Goal: Communication & Community: Share content

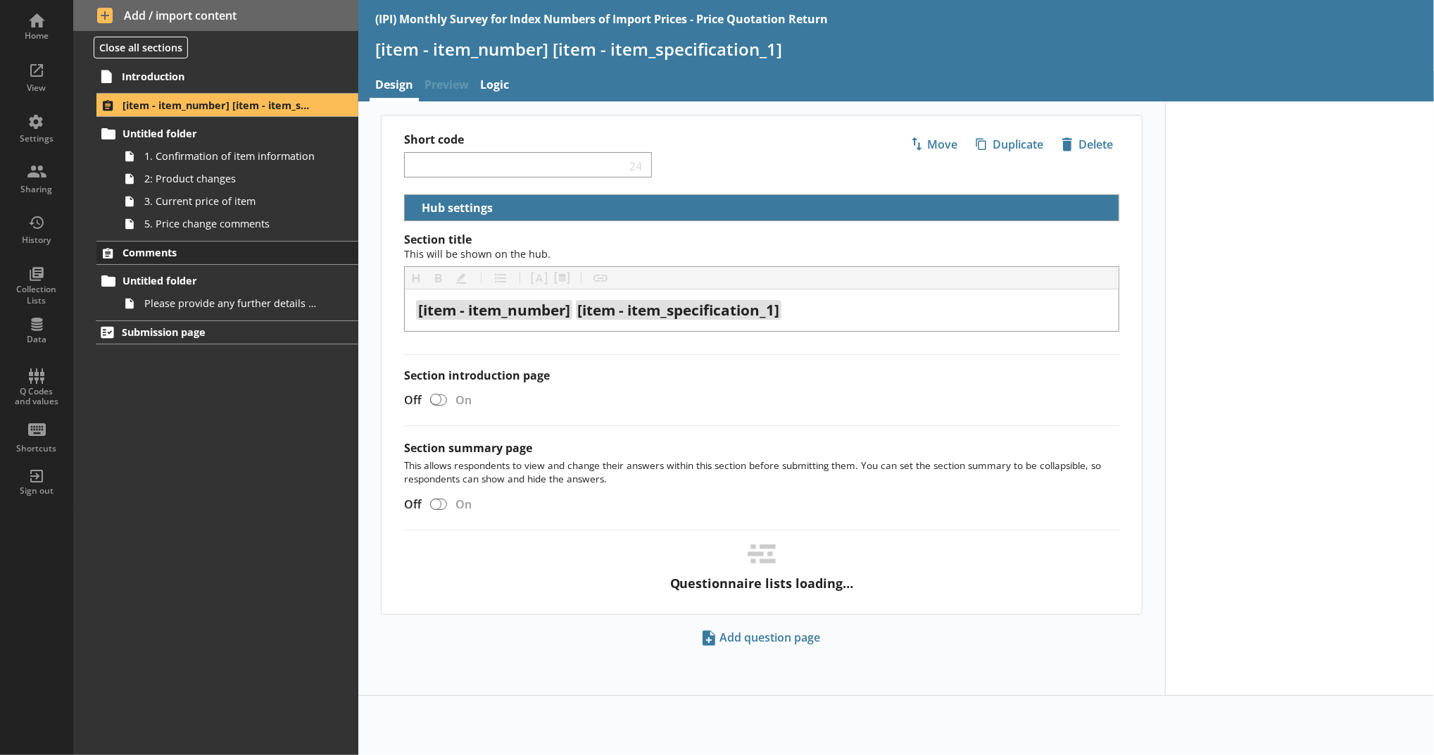
select select "18c8d37d-0af8-4842-925b-360f30585748"
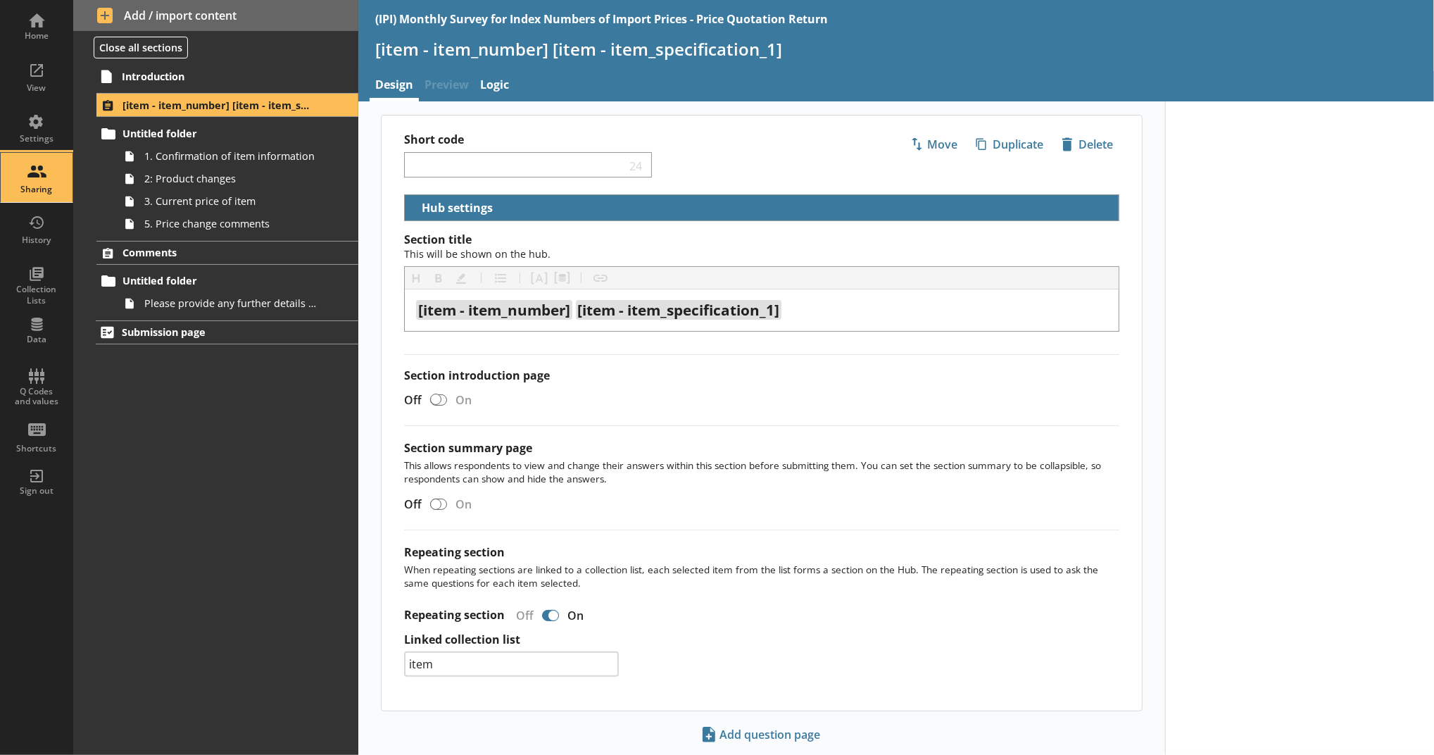
click at [18, 183] on div "Sharing" at bounding box center [36, 177] width 49 height 49
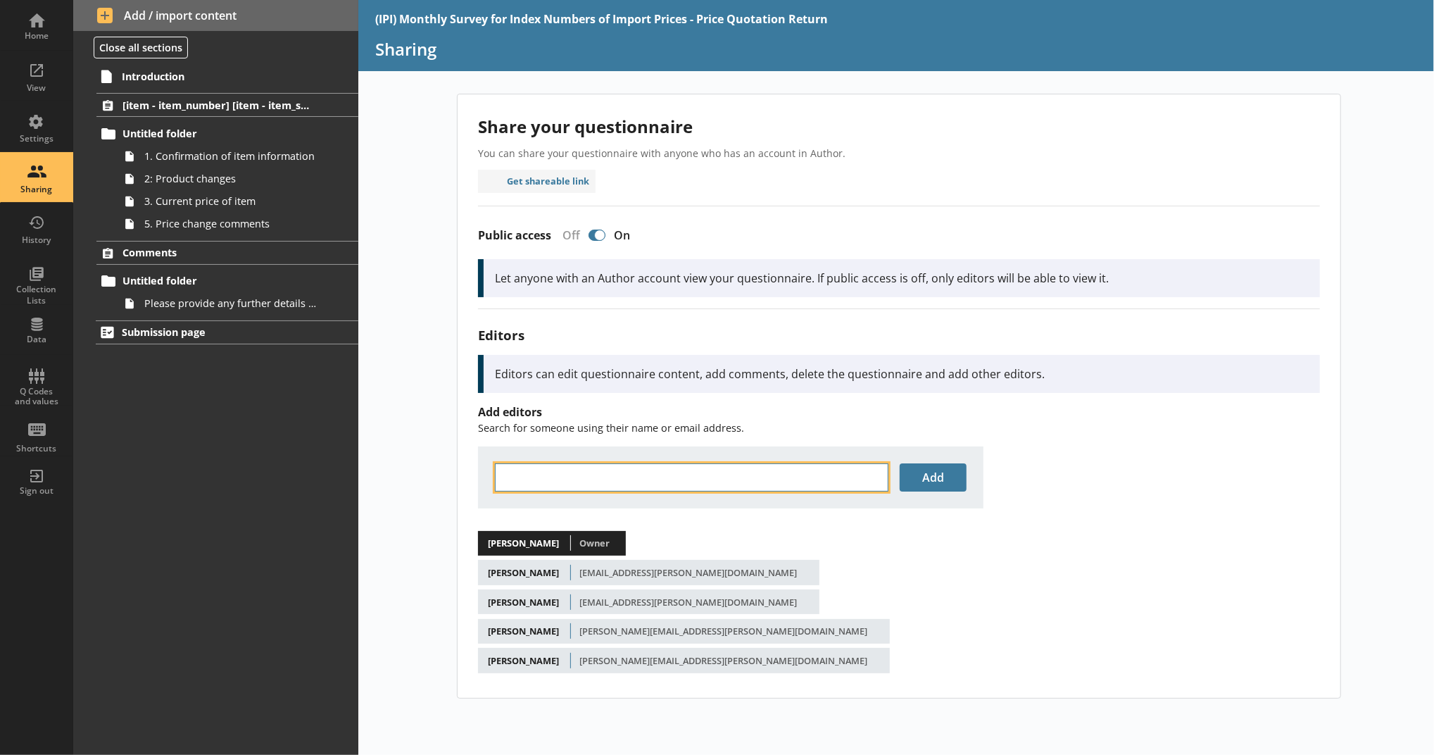
click at [628, 468] on input "text" at bounding box center [692, 477] width 394 height 28
click at [687, 503] on li "[PERSON_NAME] < [PERSON_NAME] .[PERSON_NAME][EMAIL_ADDRESS][DOMAIN_NAME] >" at bounding box center [731, 500] width 470 height 19
type input "[PERSON_NAME]"
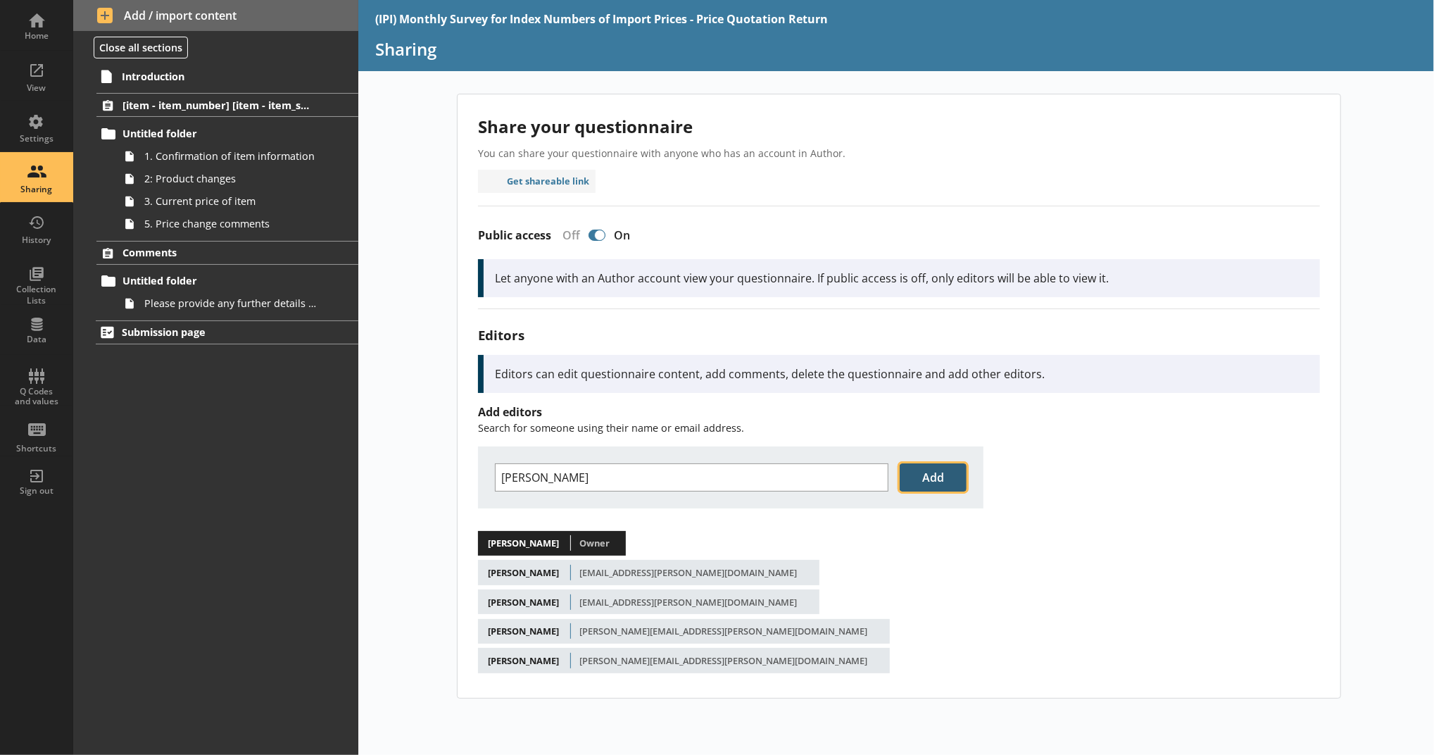
click at [924, 477] on button "Add" at bounding box center [933, 477] width 67 height 28
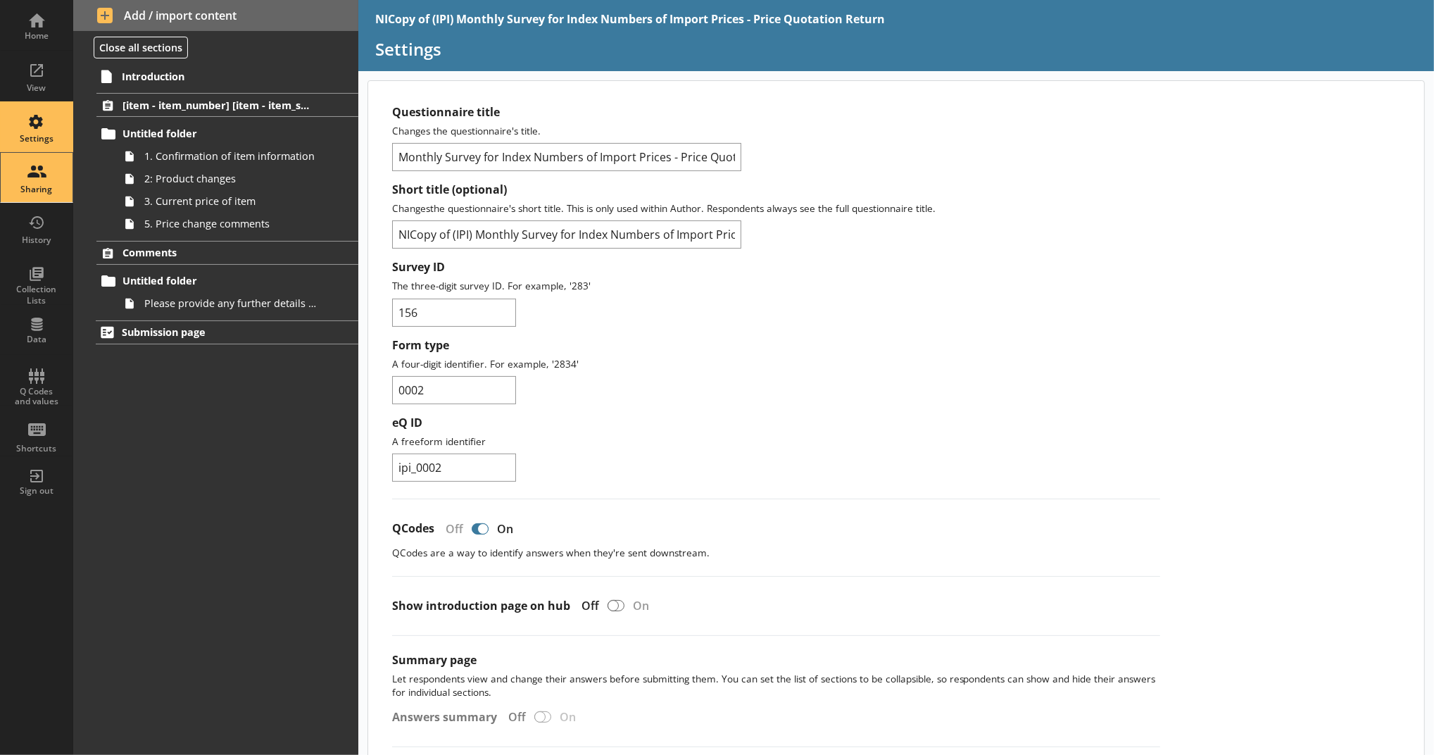
click at [47, 185] on div "Sharing" at bounding box center [36, 189] width 49 height 11
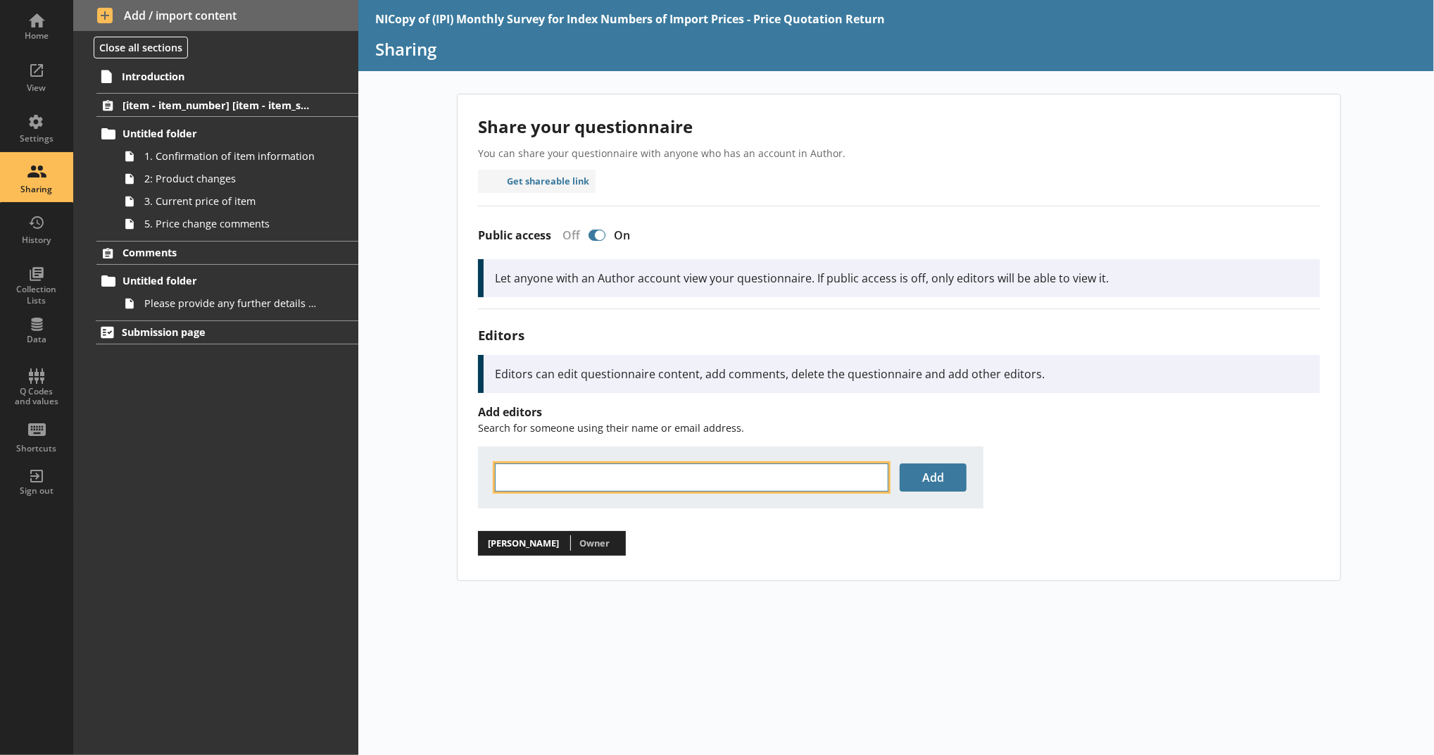
click at [665, 465] on input "text" at bounding box center [692, 477] width 394 height 28
click at [795, 502] on li "[PERSON_NAME] < [PERSON_NAME] .[PERSON_NAME][EMAIL_ADDRESS][DOMAIN_NAME] >" at bounding box center [731, 500] width 470 height 19
type input "[PERSON_NAME]"
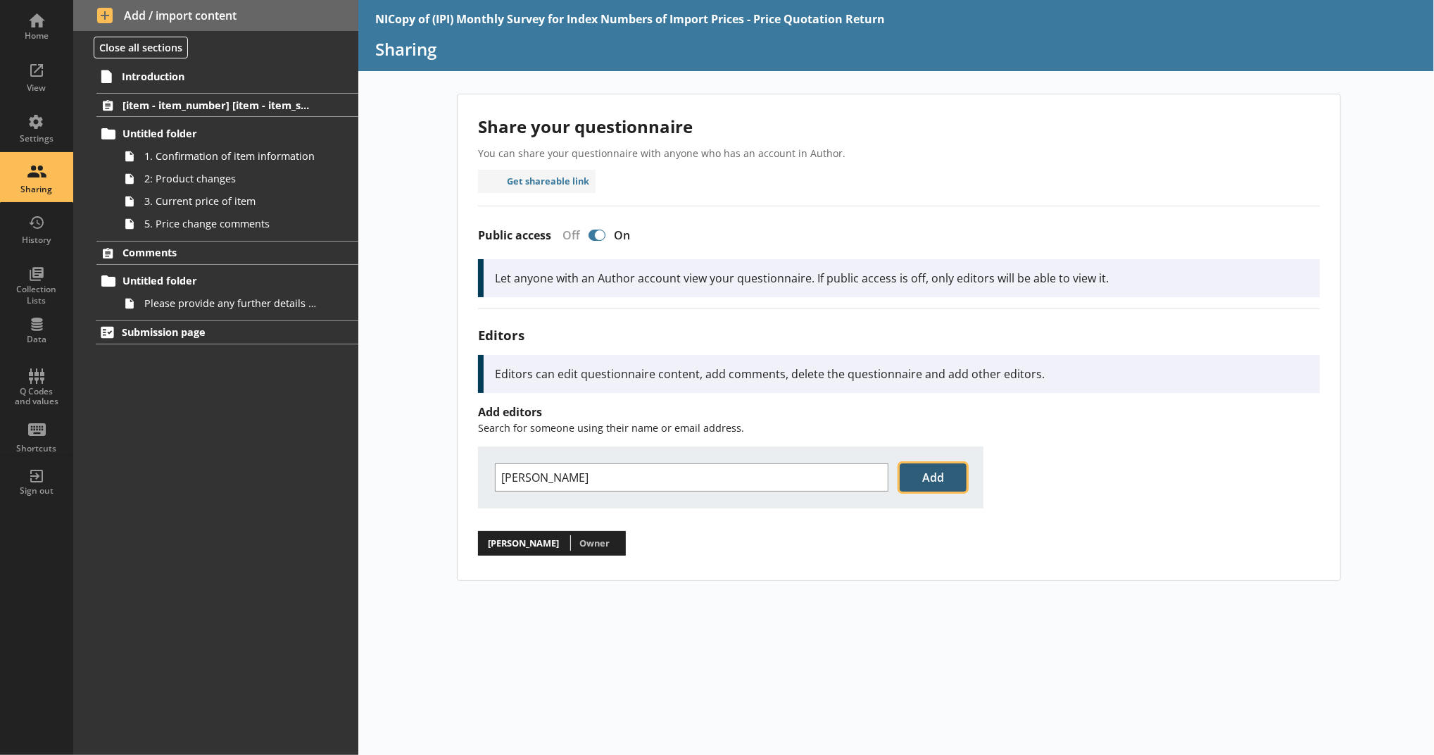
click at [902, 473] on button "Add" at bounding box center [933, 477] width 67 height 28
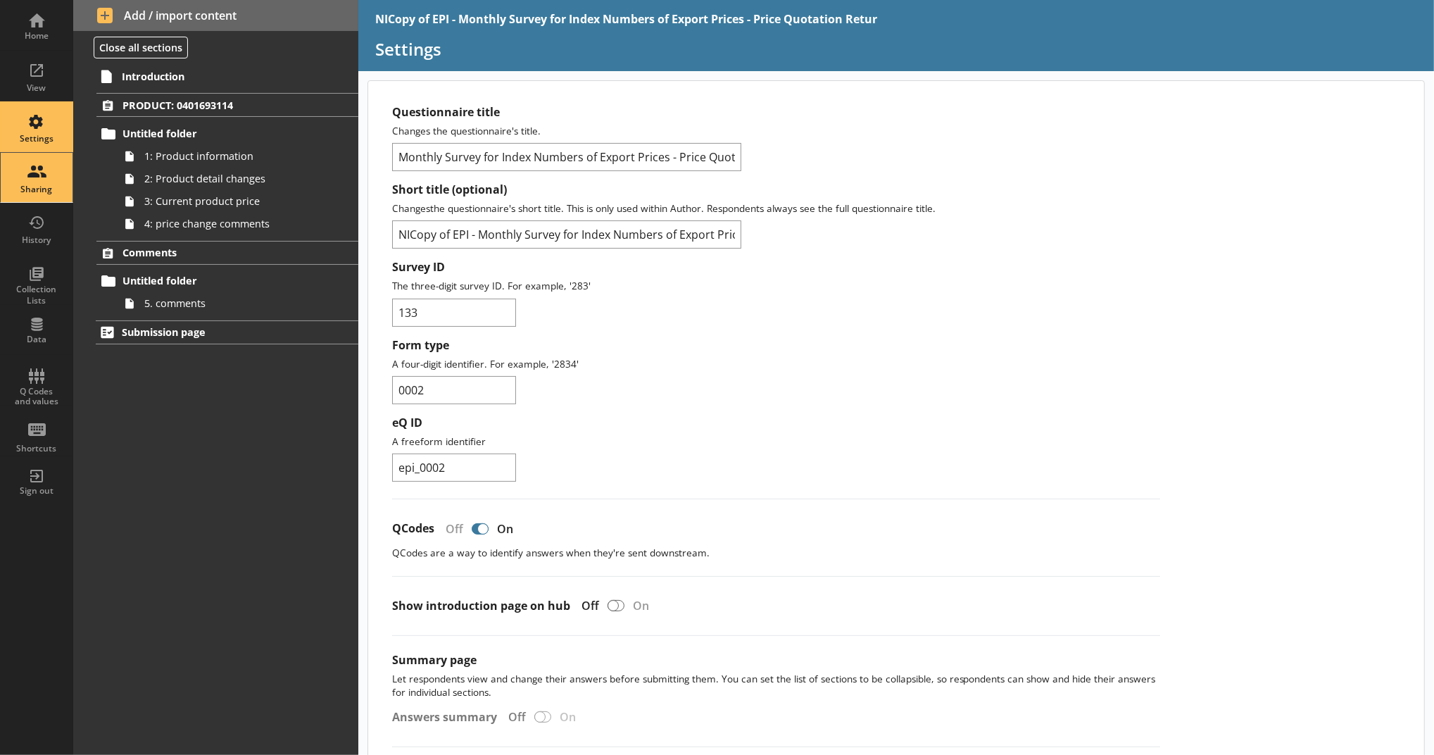
click at [65, 193] on link "Sharing" at bounding box center [36, 177] width 73 height 51
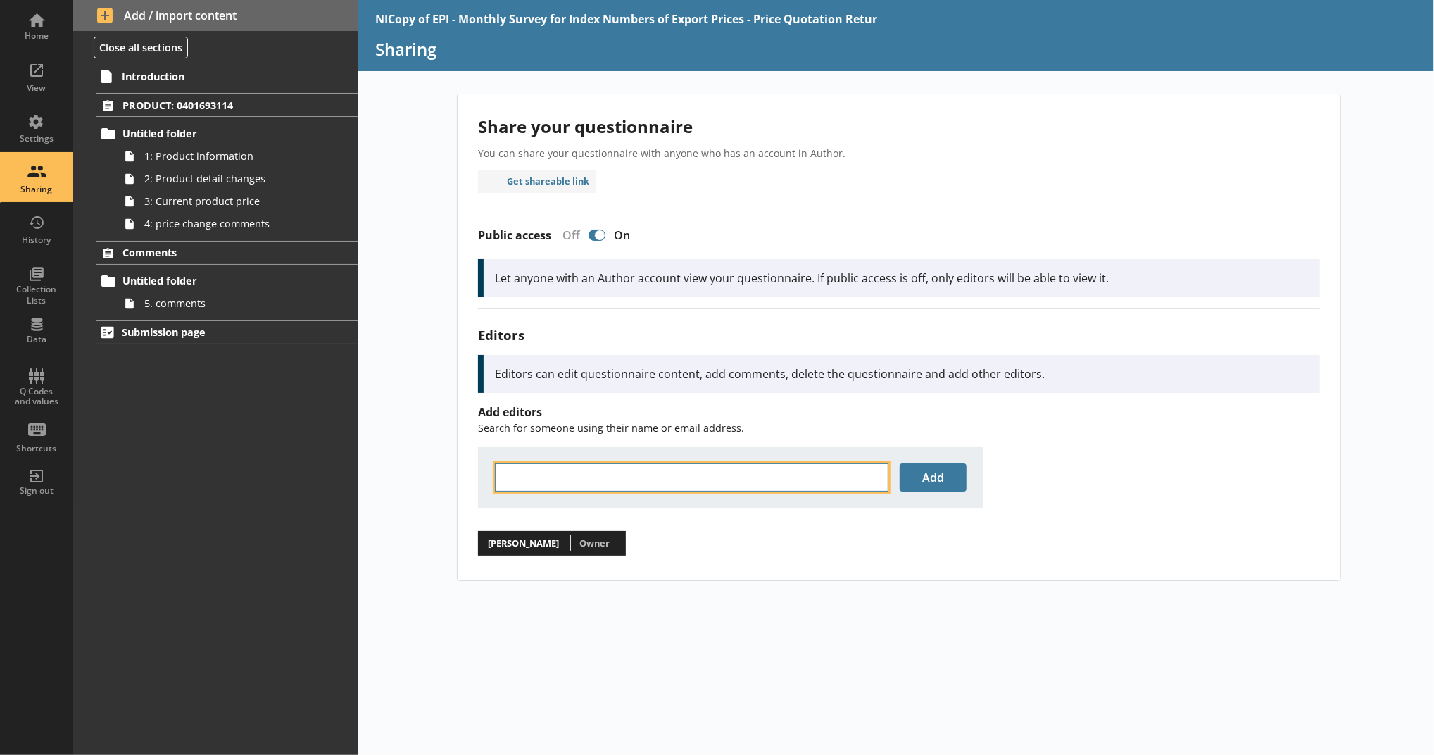
click at [550, 484] on input "text" at bounding box center [692, 477] width 394 height 28
drag, startPoint x: 741, startPoint y: 498, endPoint x: 763, endPoint y: 494, distance: 22.1
click at [741, 499] on li "[PERSON_NAME] < [PERSON_NAME] .[PERSON_NAME][EMAIL_ADDRESS][DOMAIN_NAME] >" at bounding box center [731, 500] width 470 height 19
type input "[PERSON_NAME]"
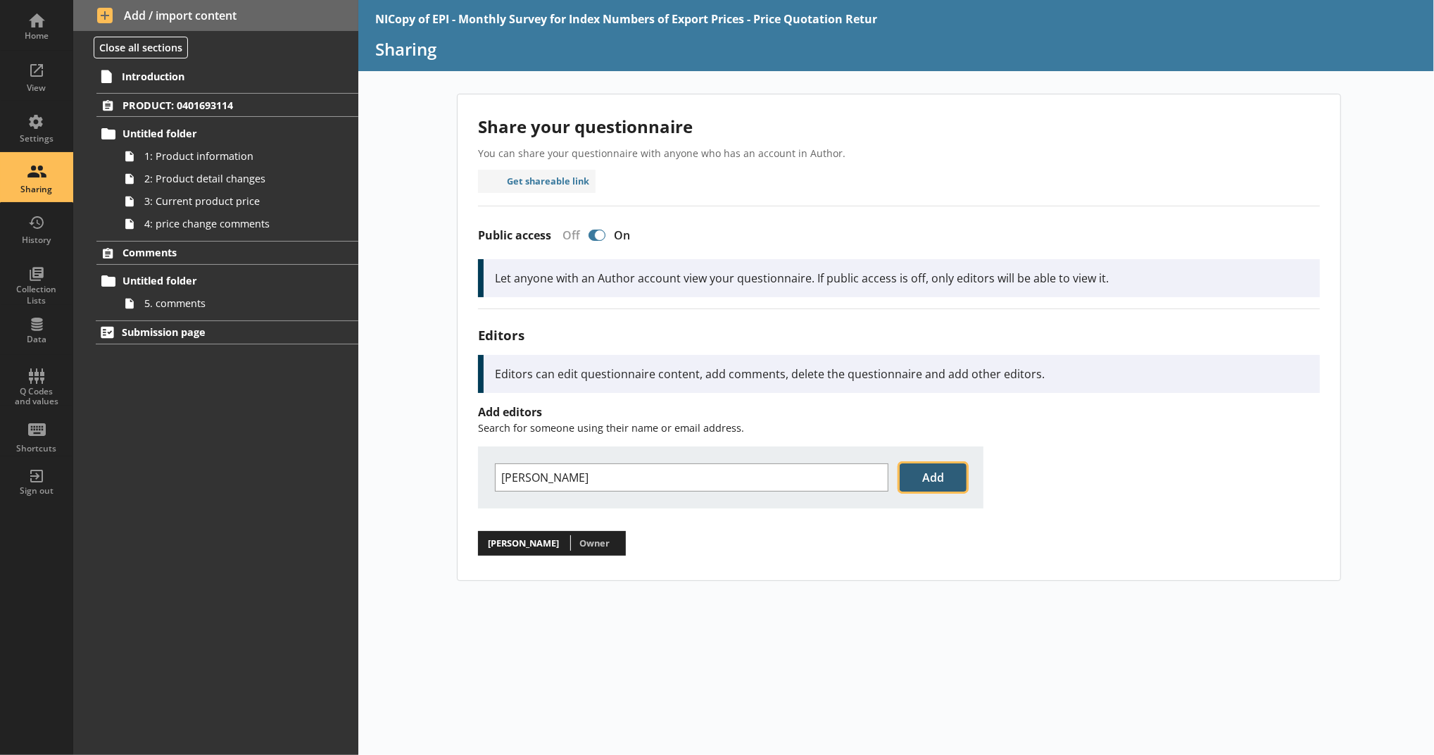
click at [902, 481] on button "Add" at bounding box center [933, 477] width 67 height 28
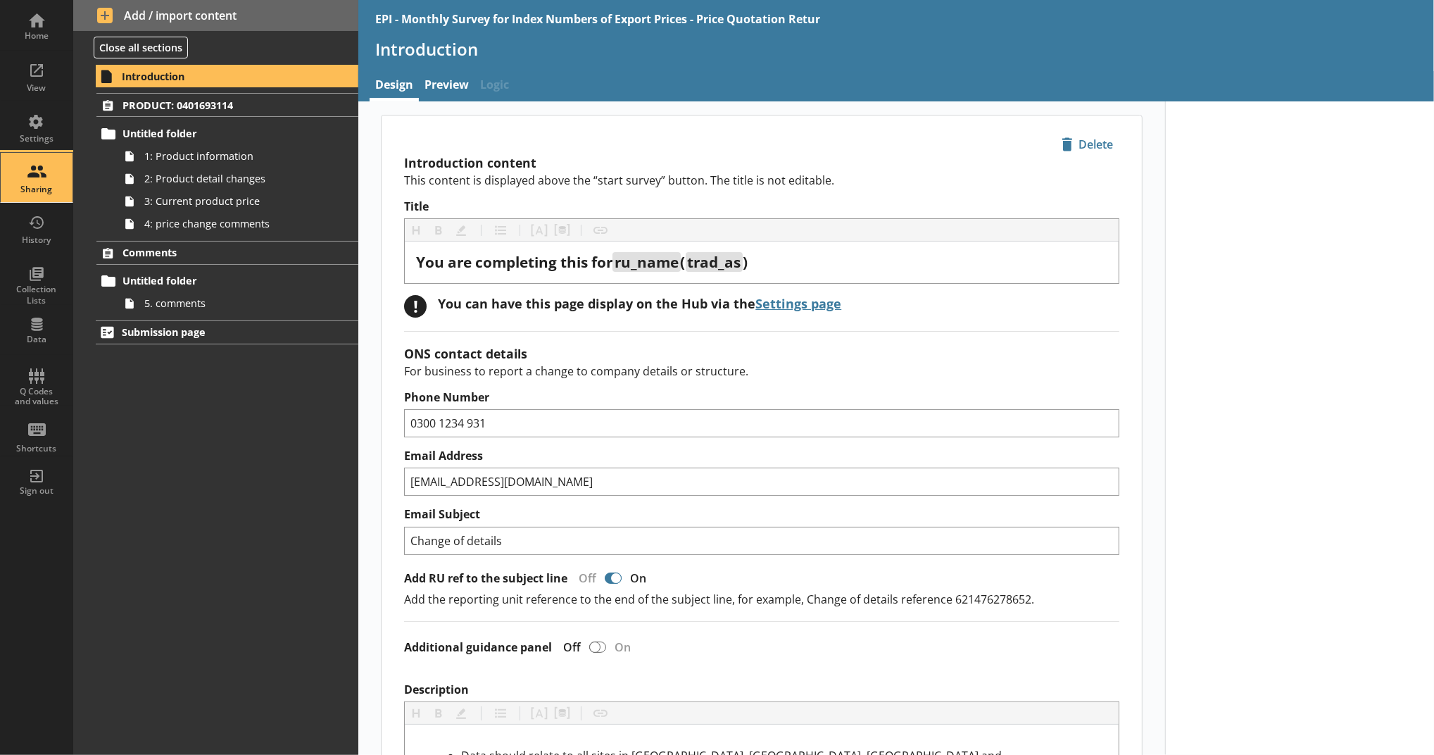
click at [63, 171] on link "Sharing" at bounding box center [36, 177] width 73 height 51
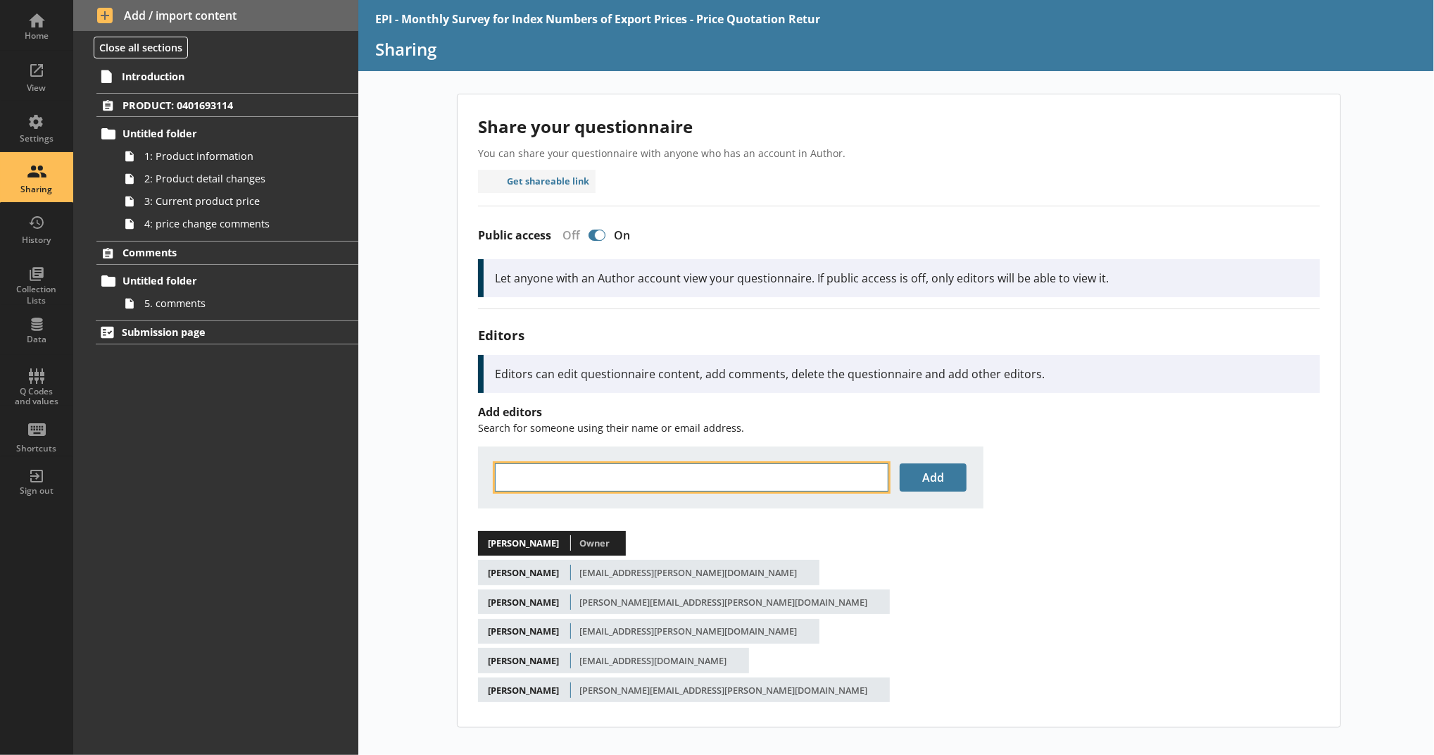
click at [643, 470] on input "text" at bounding box center [692, 477] width 394 height 28
click at [638, 507] on li "[PERSON_NAME] < [PERSON_NAME] .[PERSON_NAME][EMAIL_ADDRESS][DOMAIN_NAME] >" at bounding box center [731, 500] width 470 height 19
type input "[PERSON_NAME]"
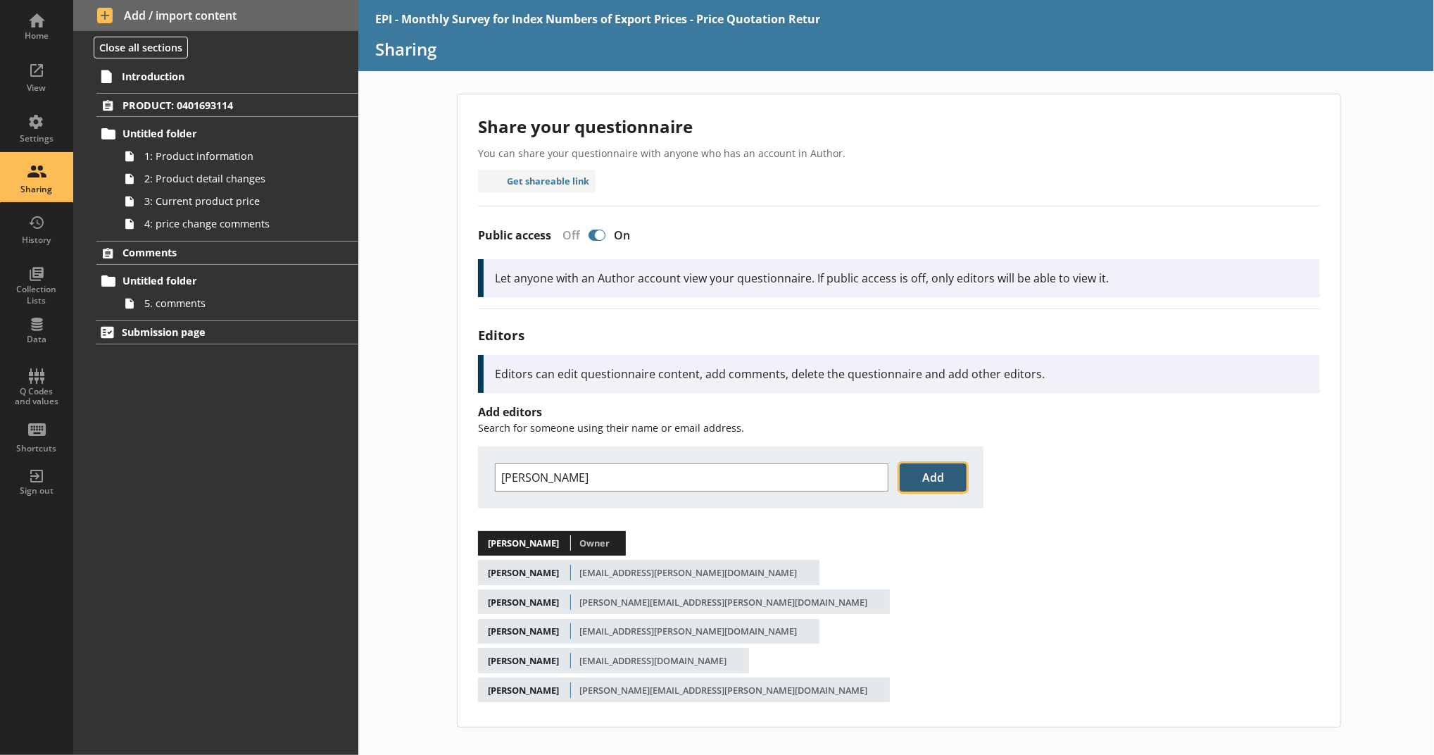
click at [912, 476] on button "Add" at bounding box center [933, 477] width 67 height 28
